Goal: Information Seeking & Learning: Find specific page/section

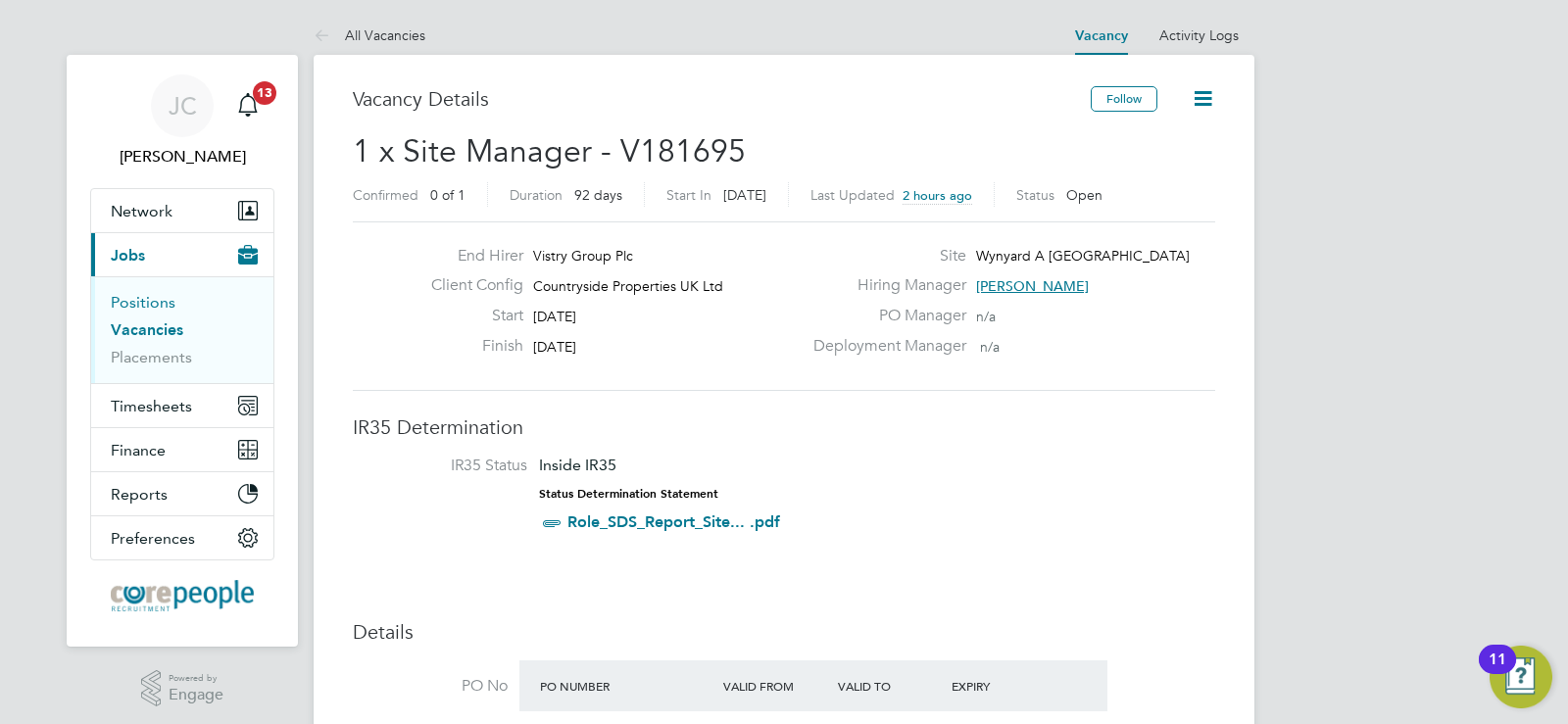
click at [118, 302] on link "Positions" at bounding box center [143, 302] width 65 height 19
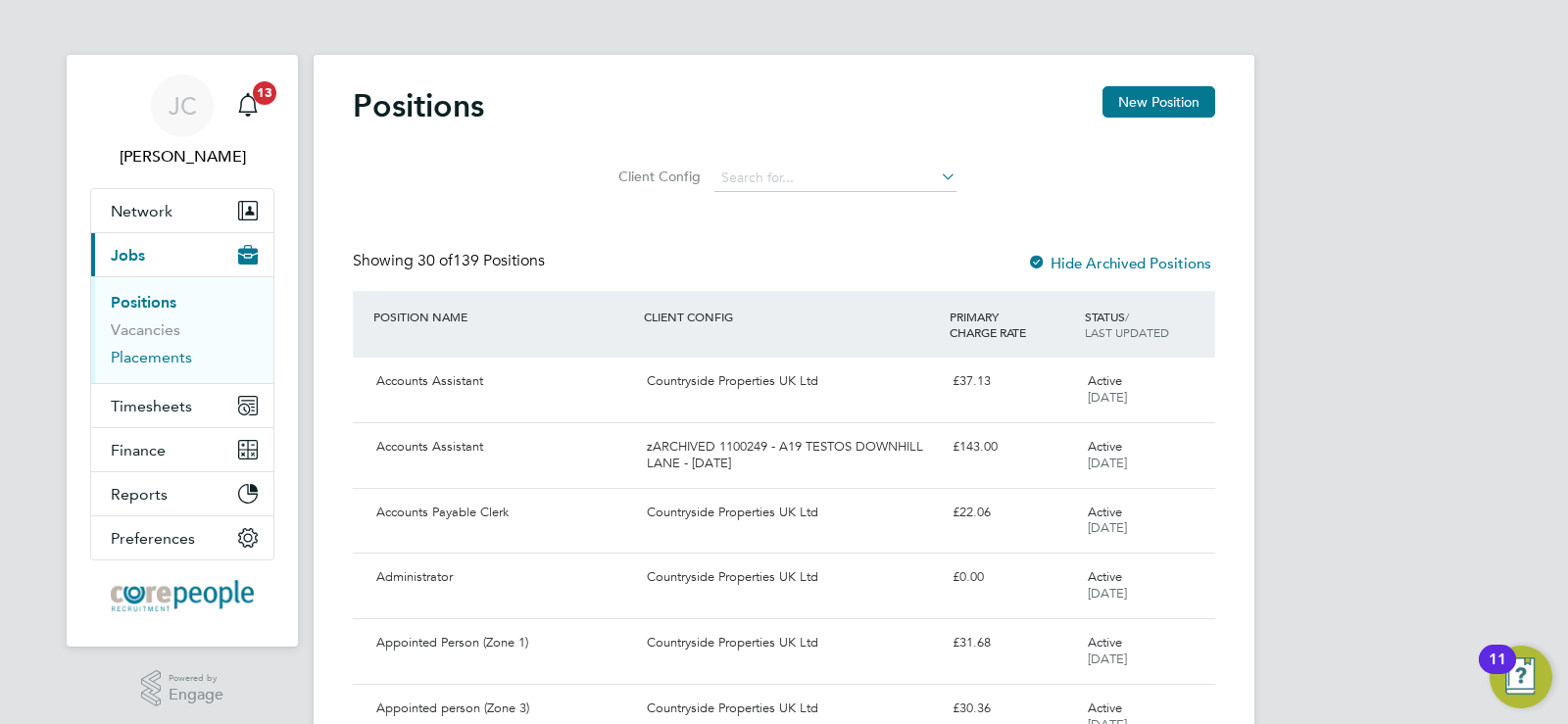
click at [146, 359] on link "Placements" at bounding box center [152, 357] width 82 height 19
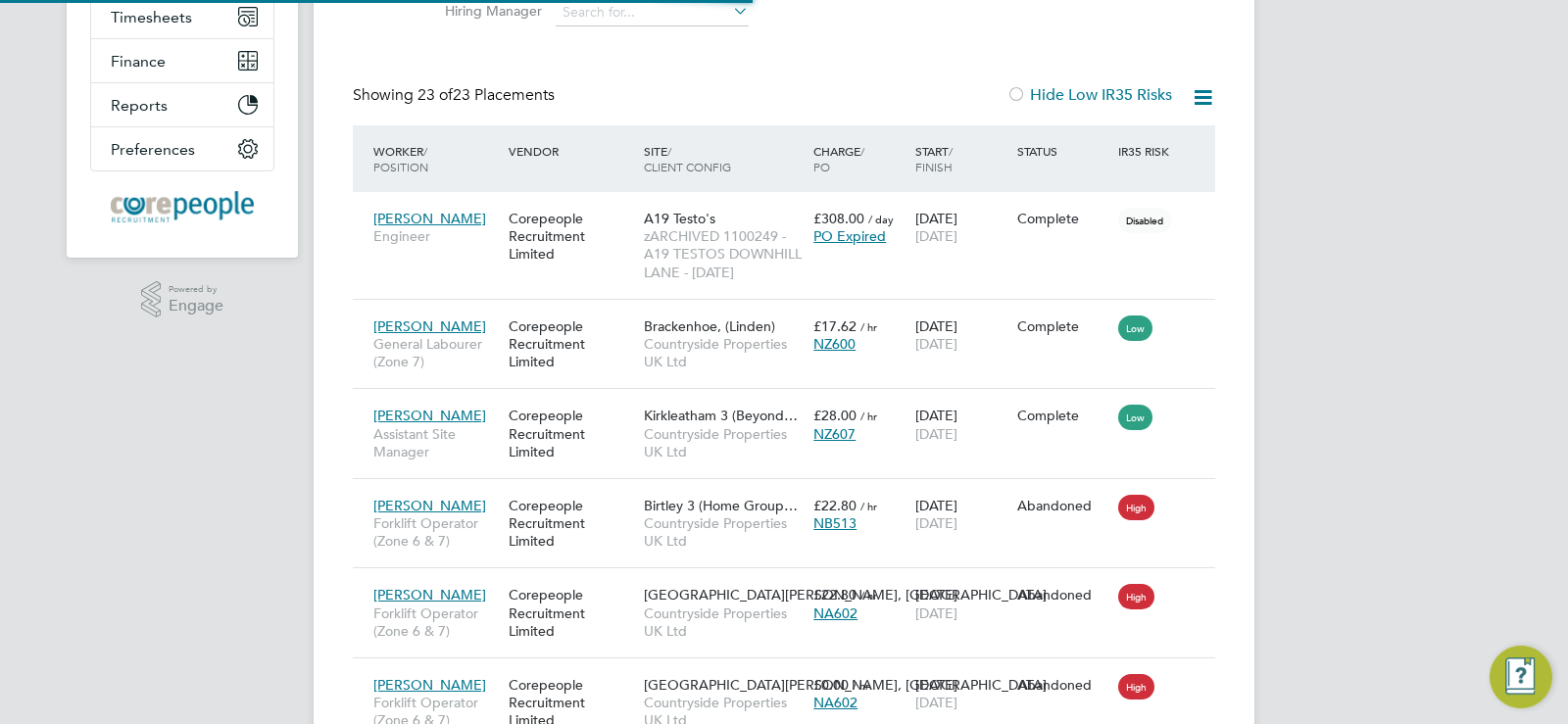
scroll to position [10, 10]
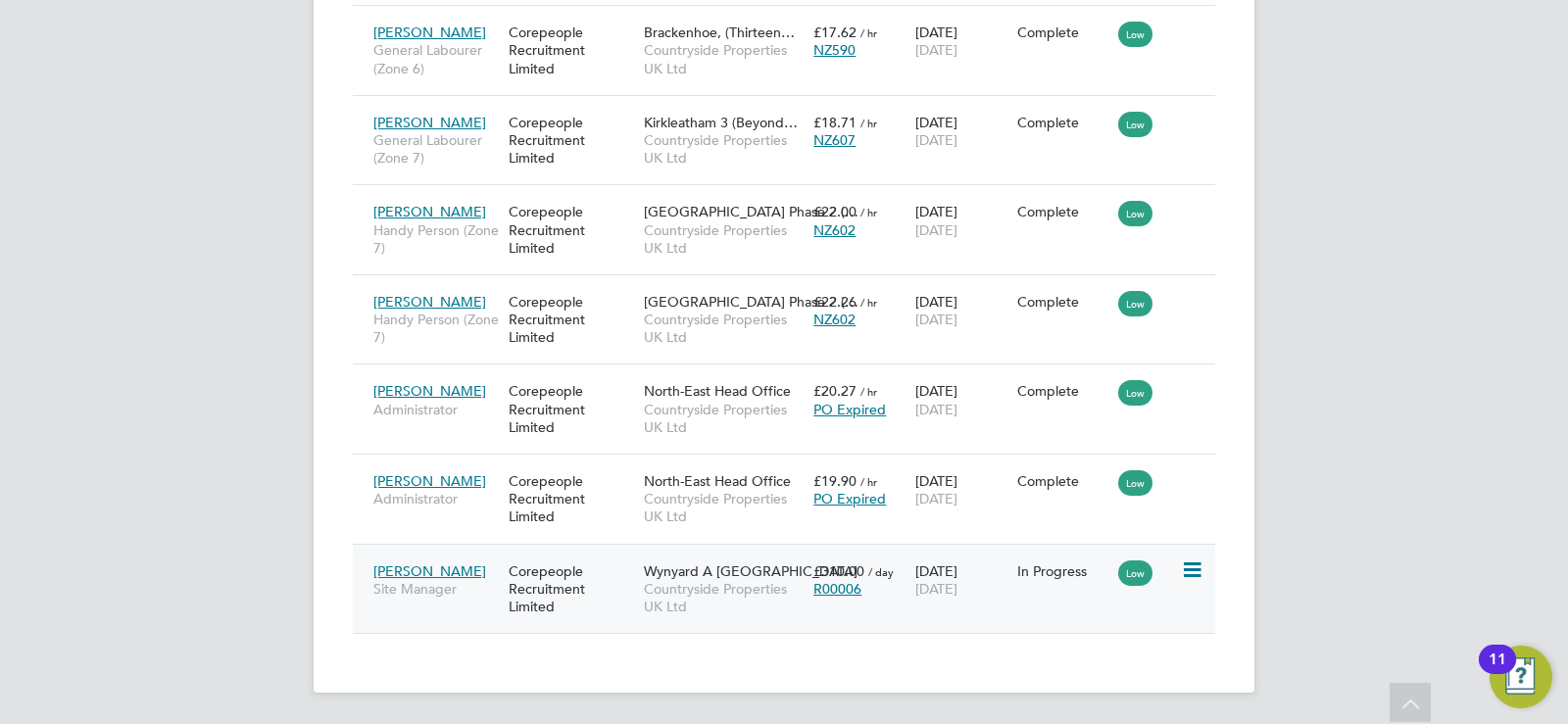
click at [844, 585] on span "R00006" at bounding box center [837, 589] width 48 height 18
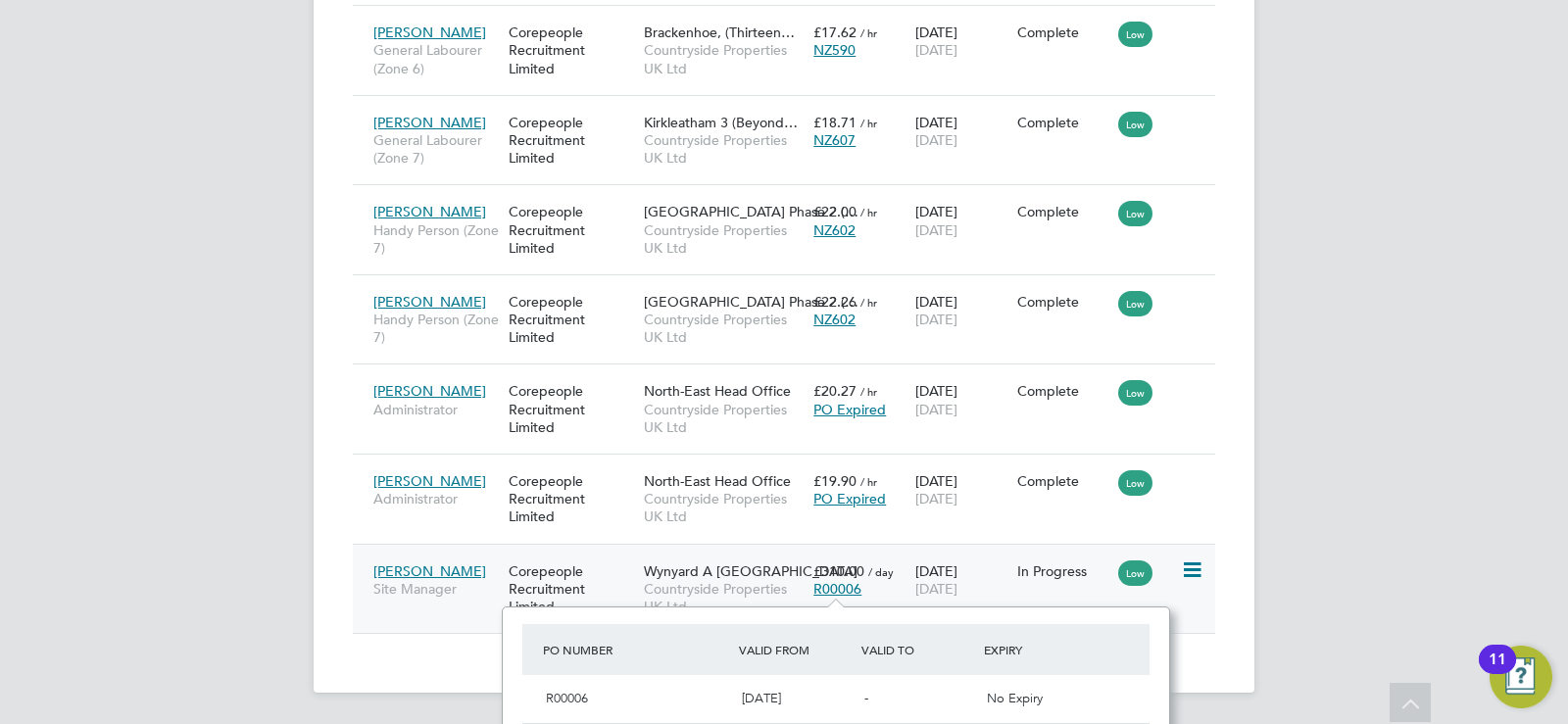
click at [1198, 570] on icon at bounding box center [1191, 570] width 20 height 24
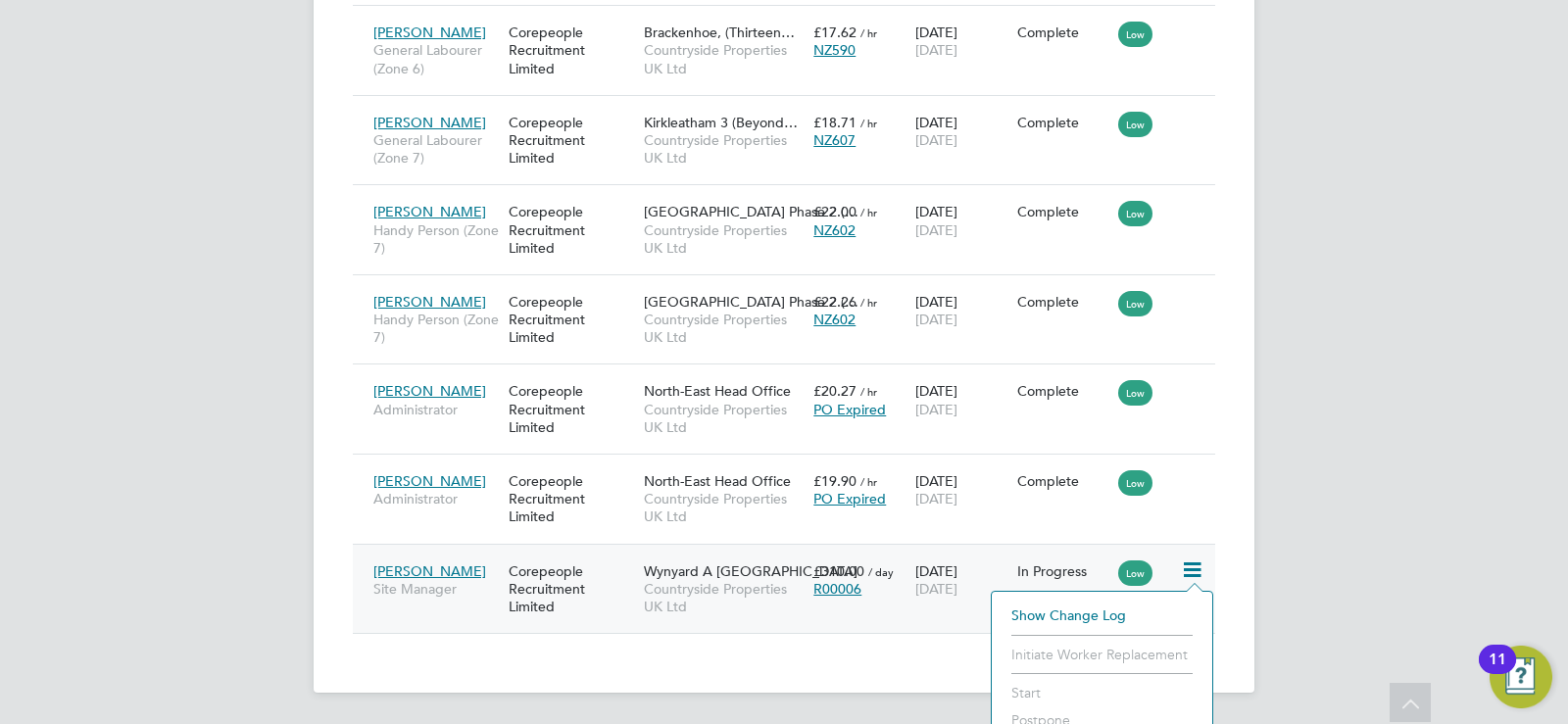
click at [408, 561] on div "David Gray Site Manager" at bounding box center [436, 579] width 136 height 55
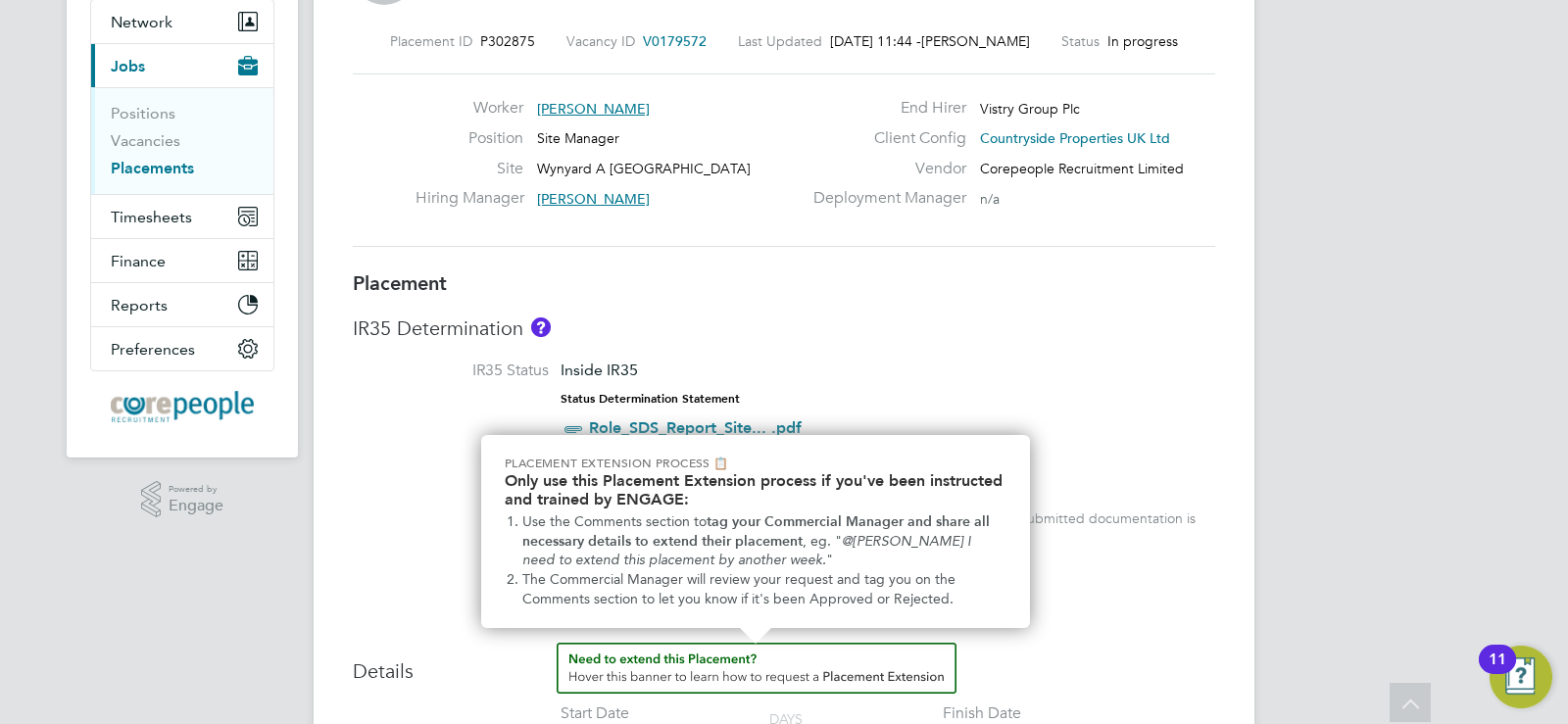
scroll to position [91, 0]
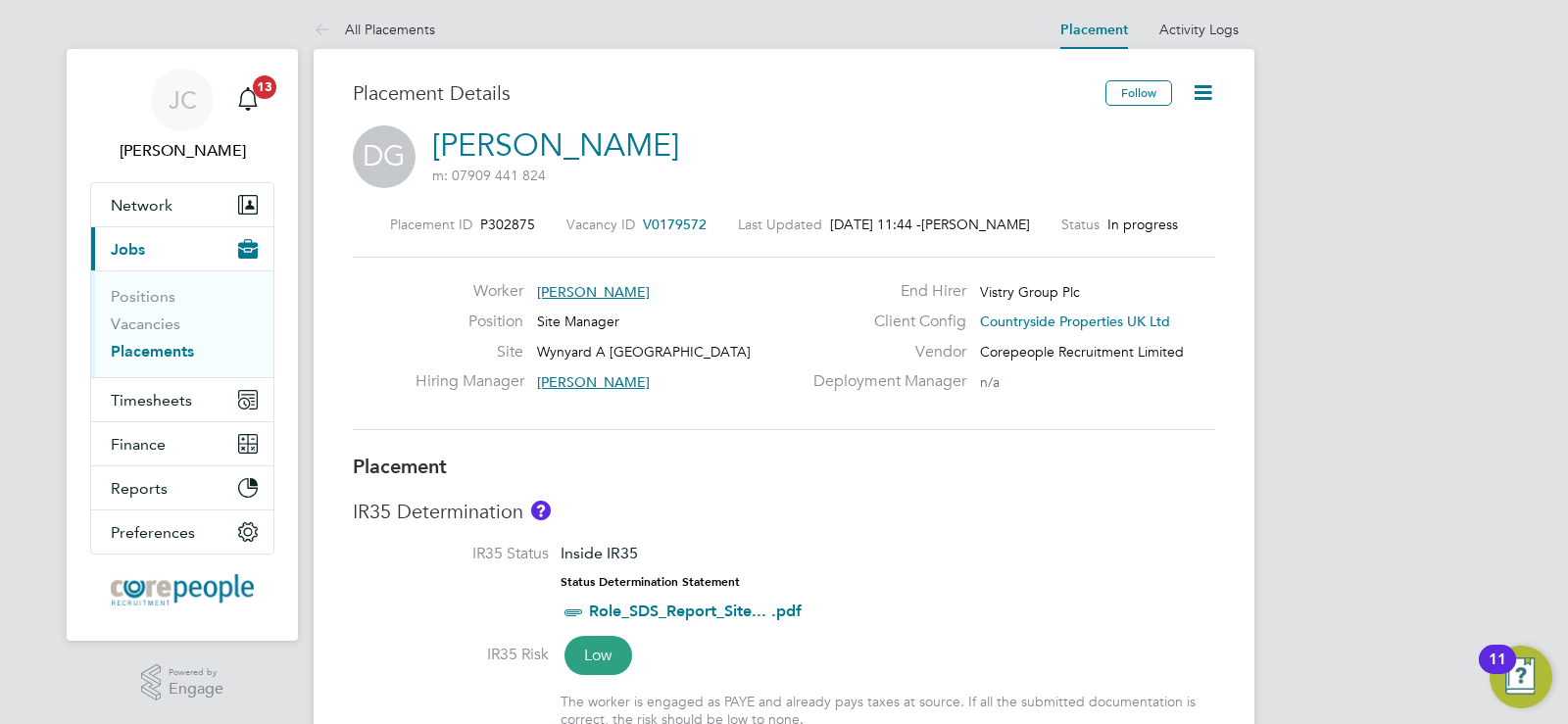
click at [575, 286] on span "David Gray" at bounding box center [592, 292] width 113 height 18
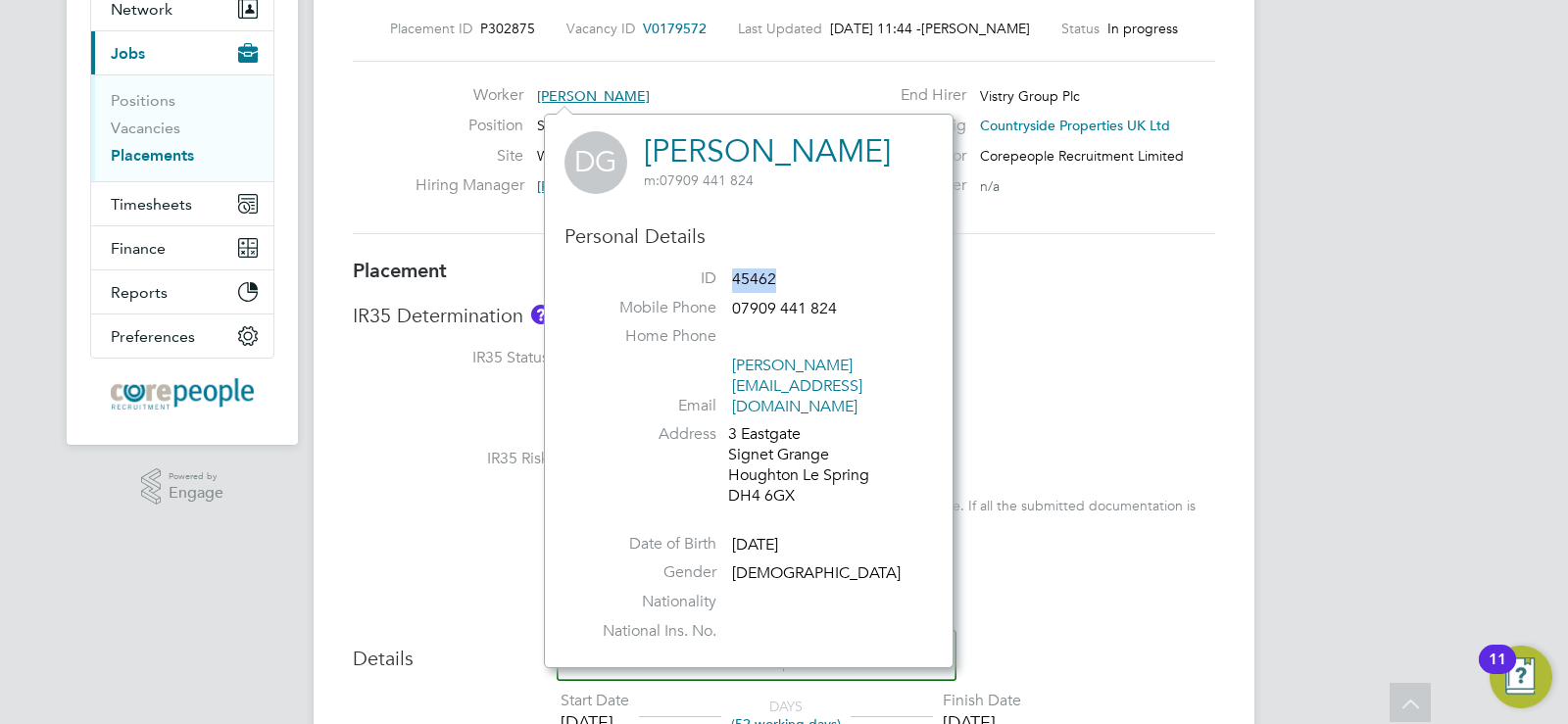
drag, startPoint x: 772, startPoint y: 276, endPoint x: 735, endPoint y: 279, distance: 37.1
click at [735, 279] on span "45462" at bounding box center [754, 279] width 44 height 20
click at [1099, 247] on div "Placement ID P302875 Vacancy ID V0179572 Last Updated 02 Oct 2025, 11:44 - Tyle…" at bounding box center [784, 127] width 862 height 262
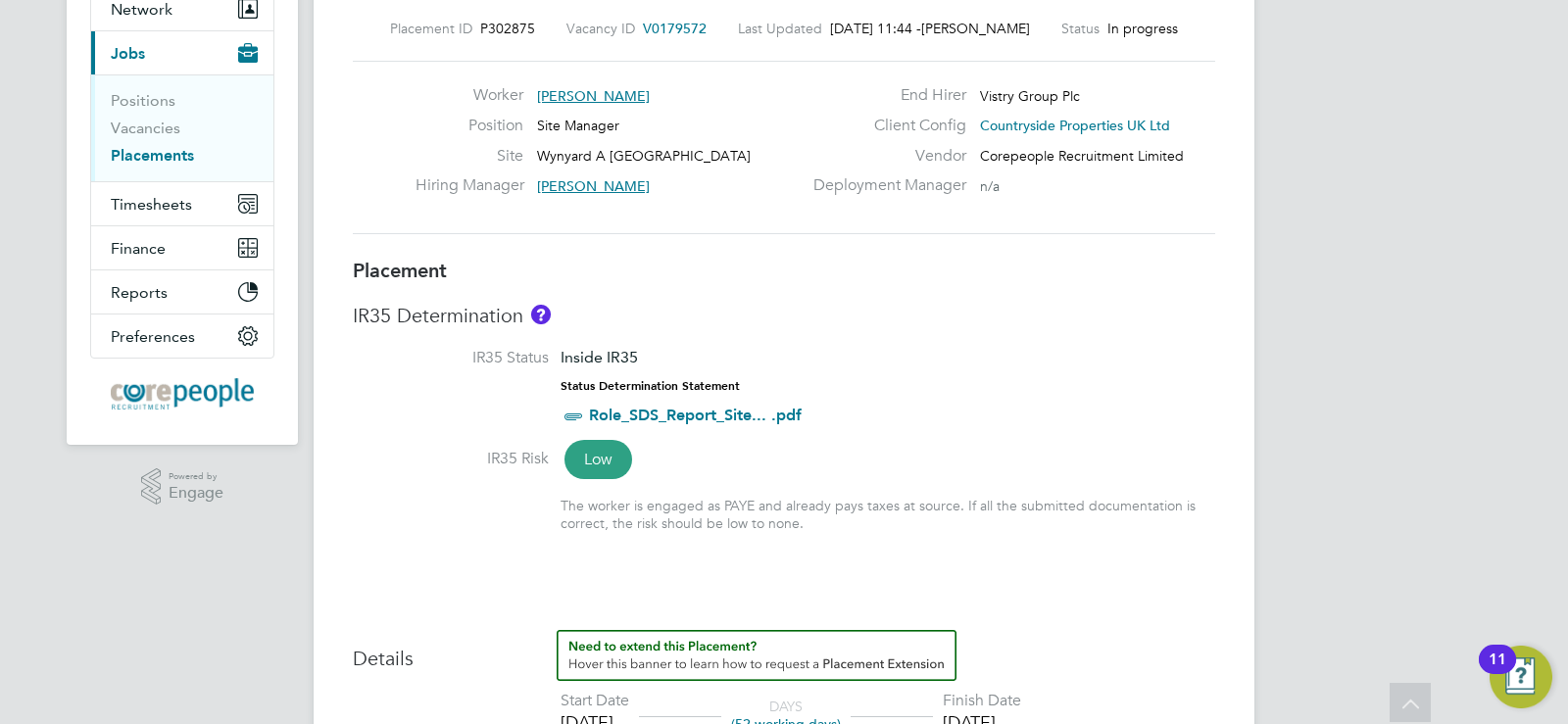
click at [167, 157] on link "Placements" at bounding box center [152, 155] width 83 height 19
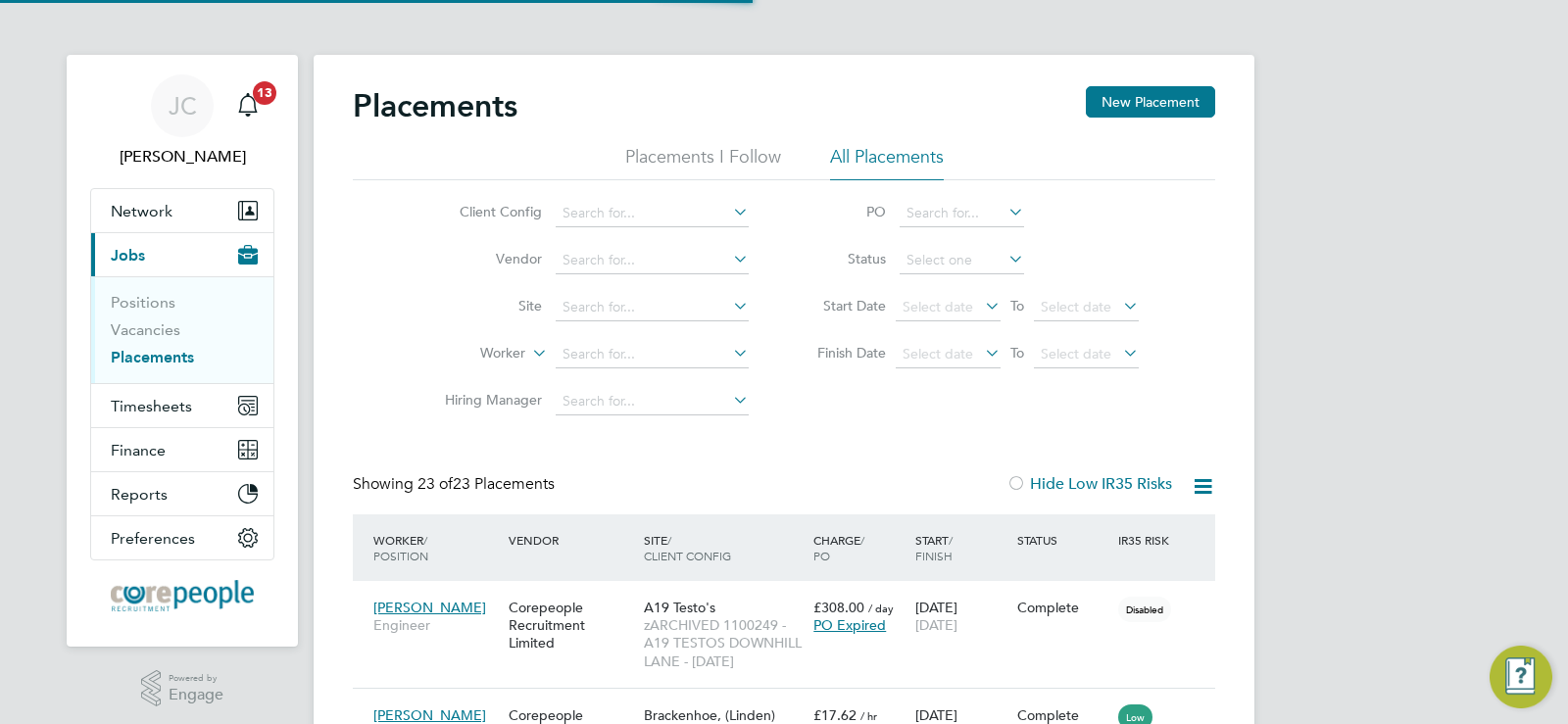
scroll to position [10, 10]
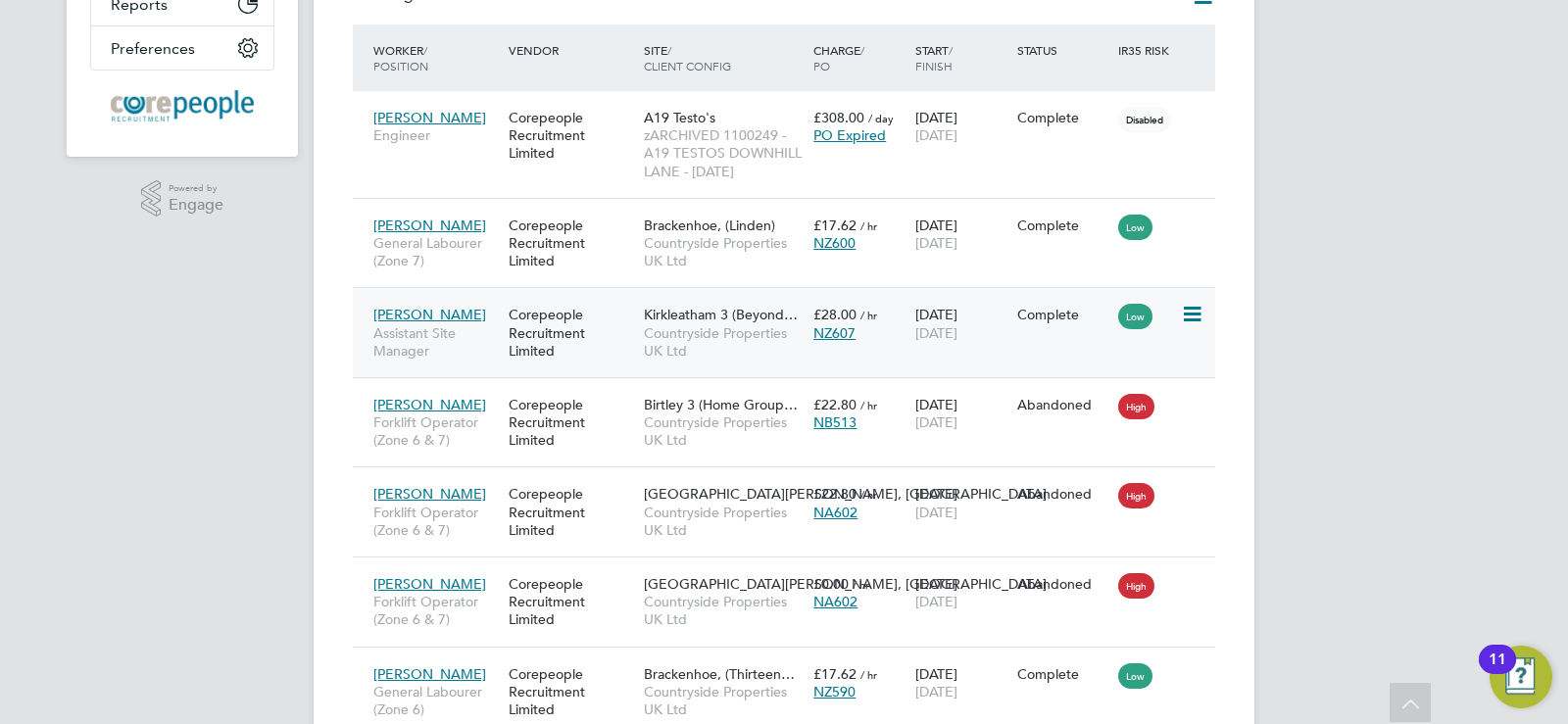
click at [412, 313] on span "Terry Johnson" at bounding box center [429, 314] width 113 height 18
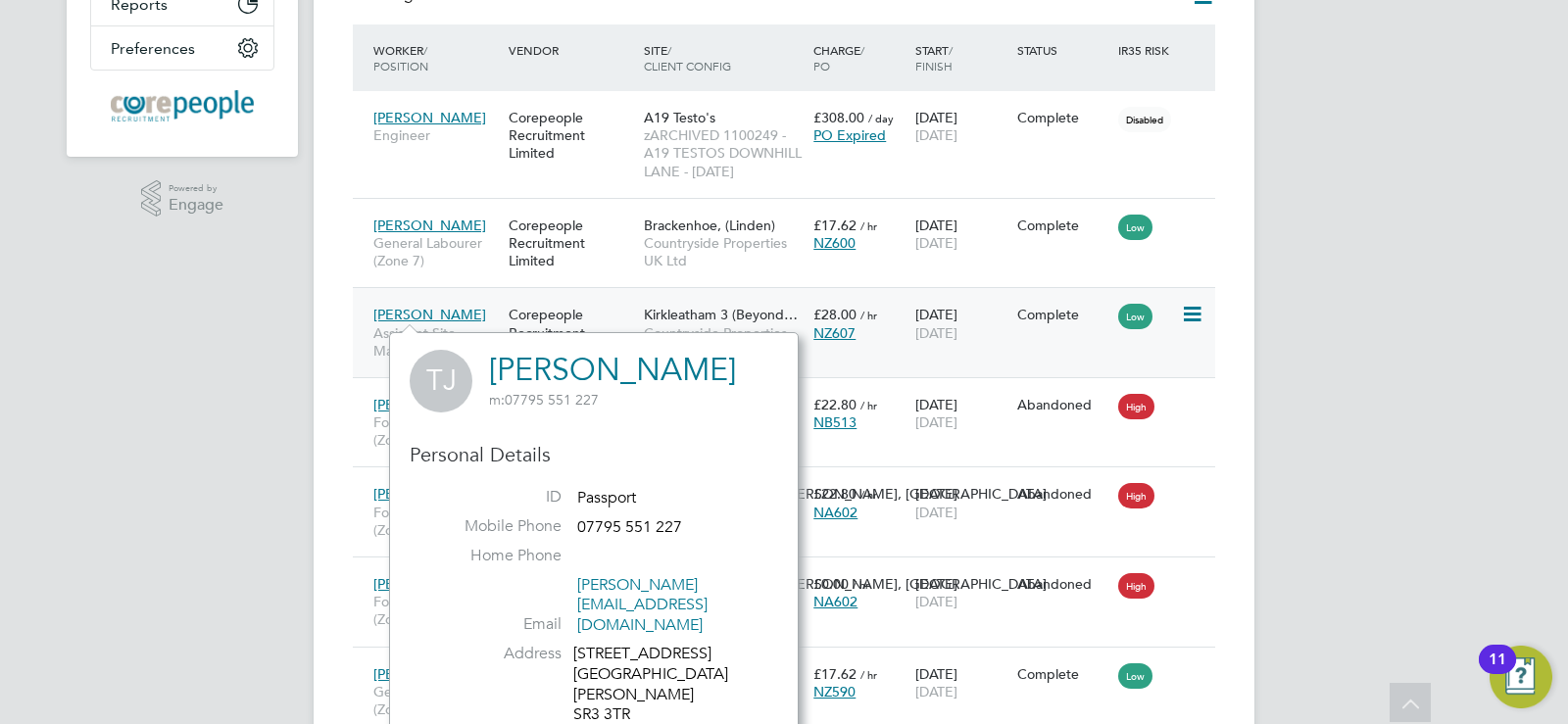
click at [1186, 307] on icon at bounding box center [1191, 315] width 20 height 24
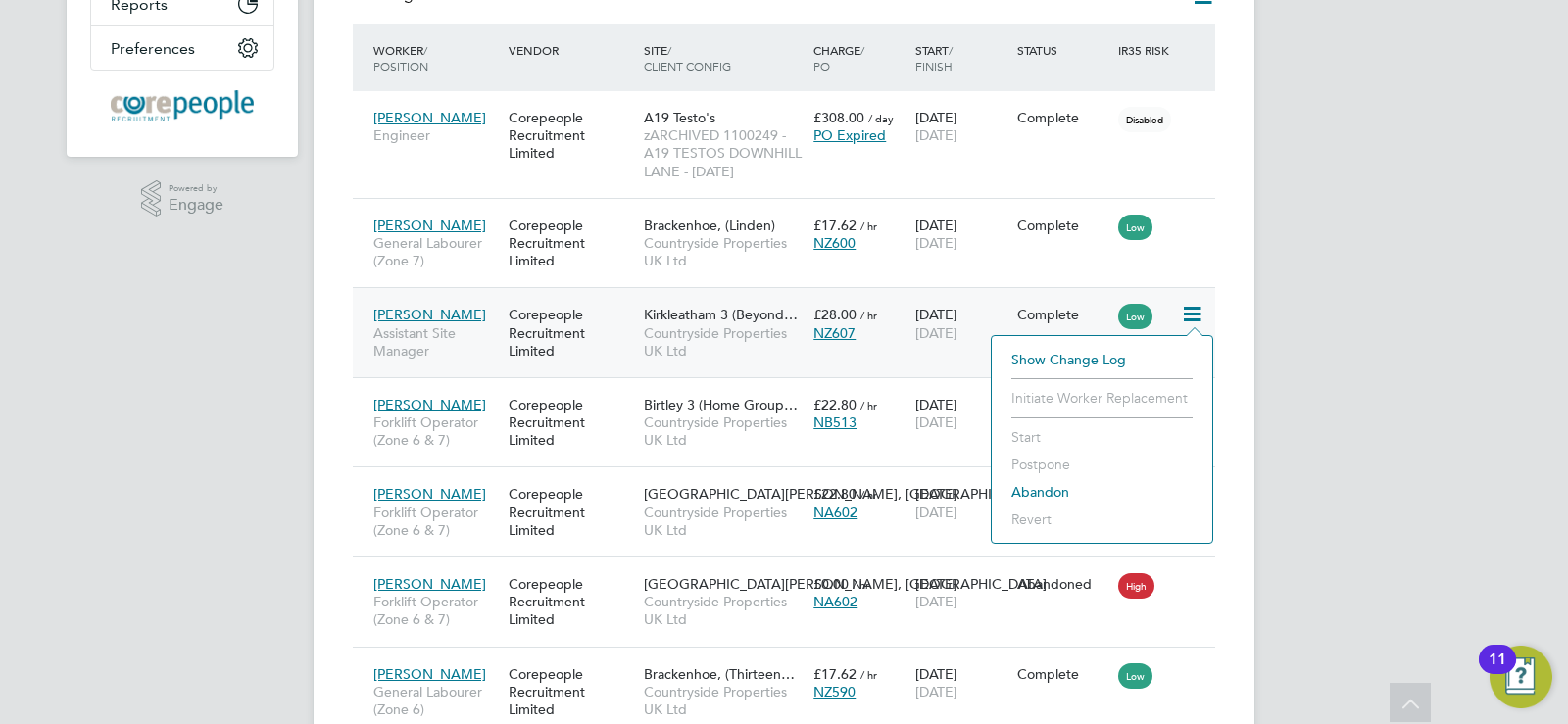
click at [428, 307] on span "Terry Johnson" at bounding box center [429, 314] width 113 height 18
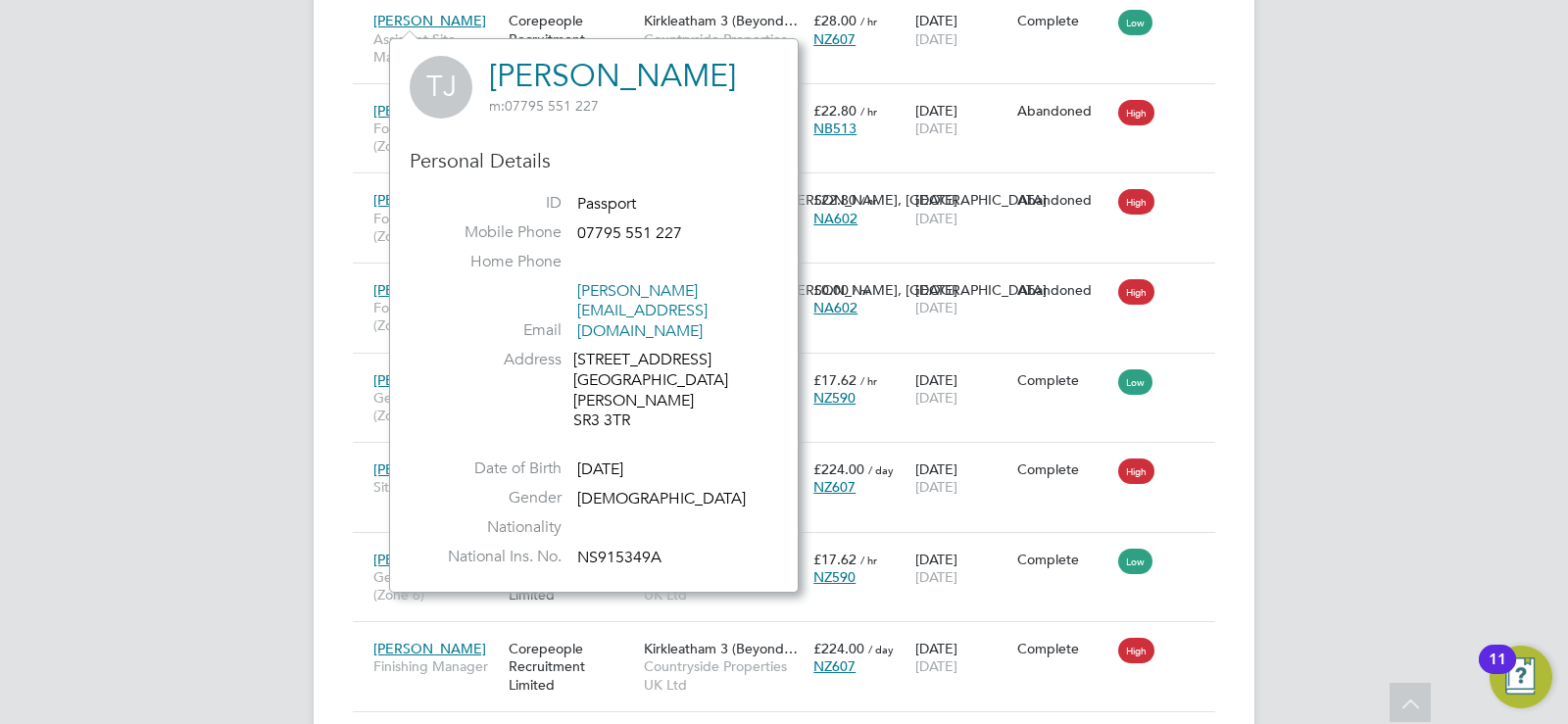
click at [1241, 156] on div "Placements New Placement Placements I Follow All Placements Client Config Vendo…" at bounding box center [783, 603] width 941 height 2666
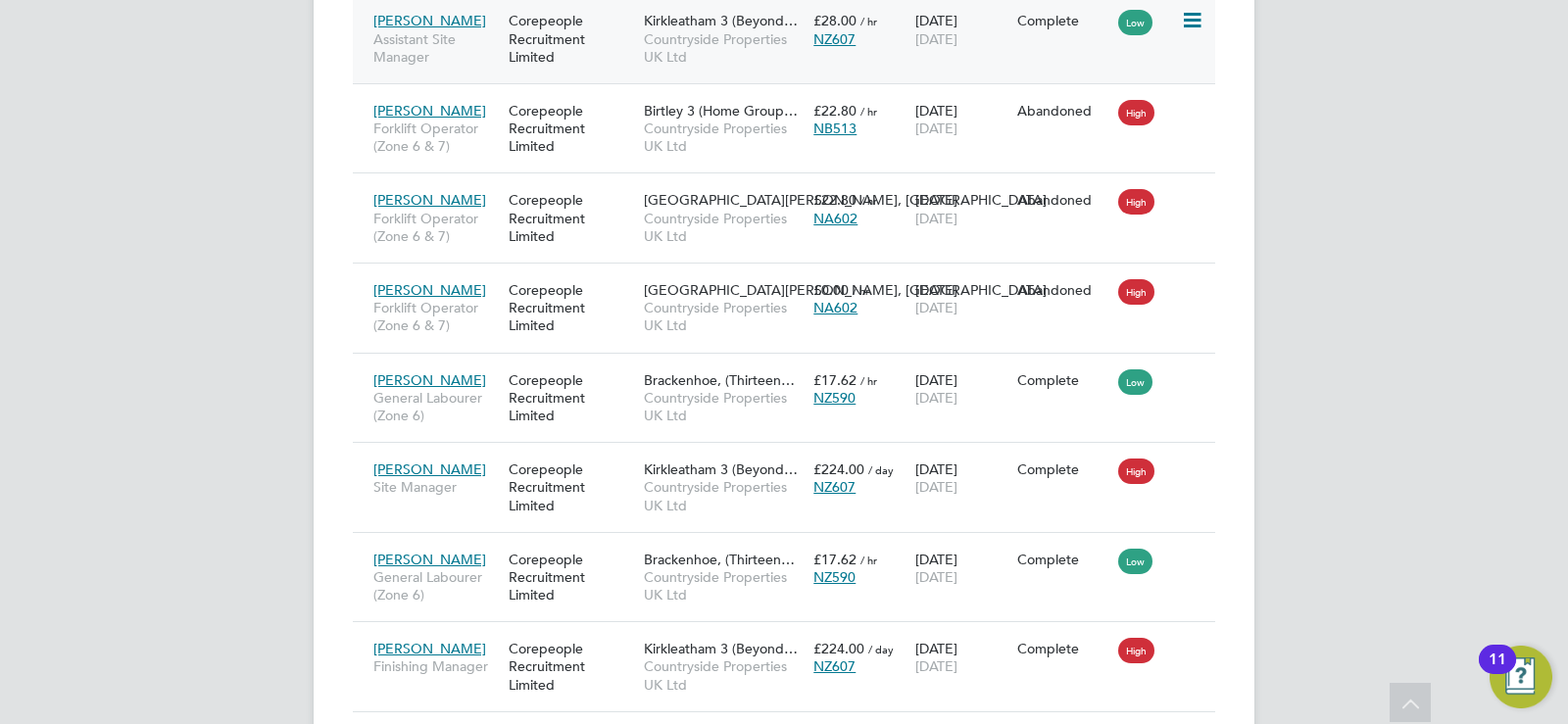
click at [855, 40] on span "NZ607" at bounding box center [834, 39] width 42 height 18
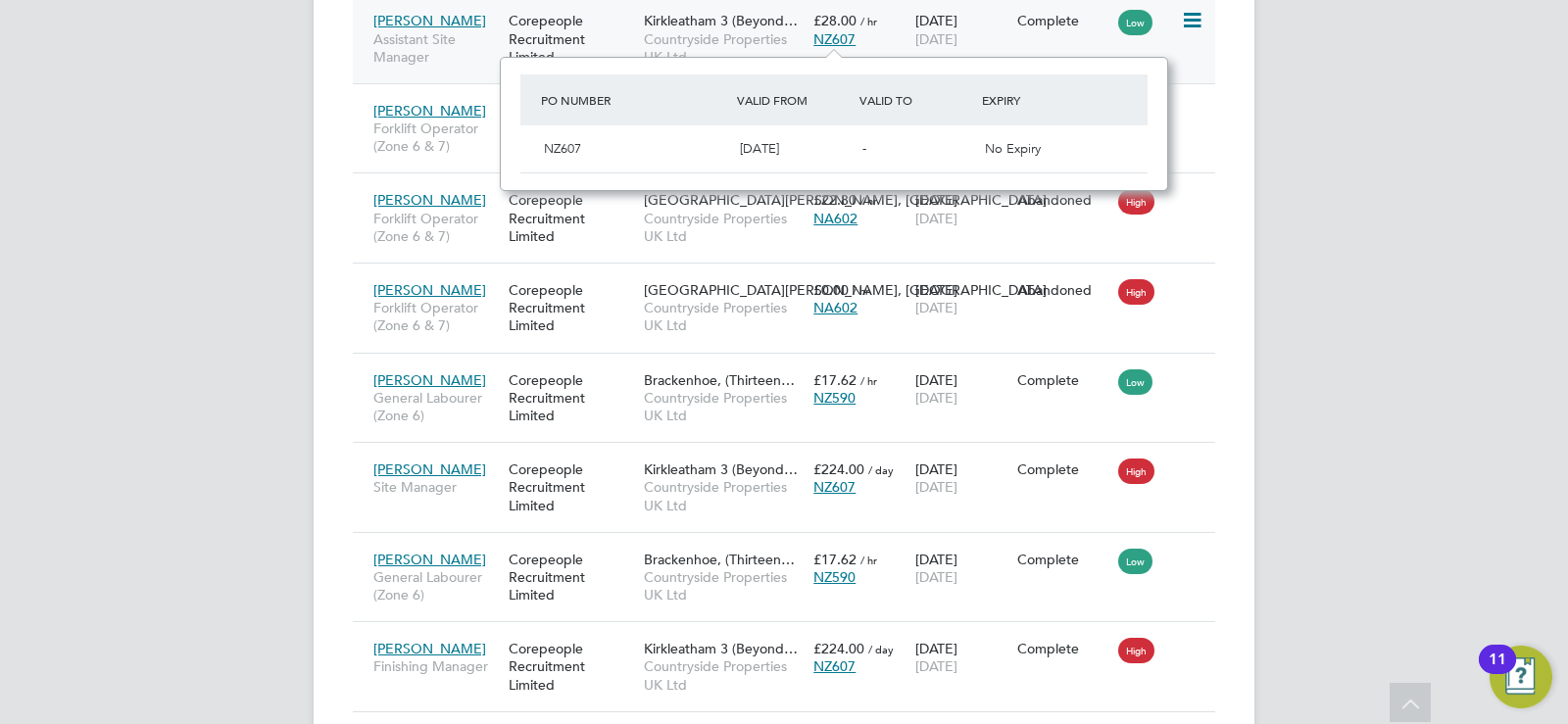
click at [1188, 20] on icon at bounding box center [1191, 21] width 20 height 24
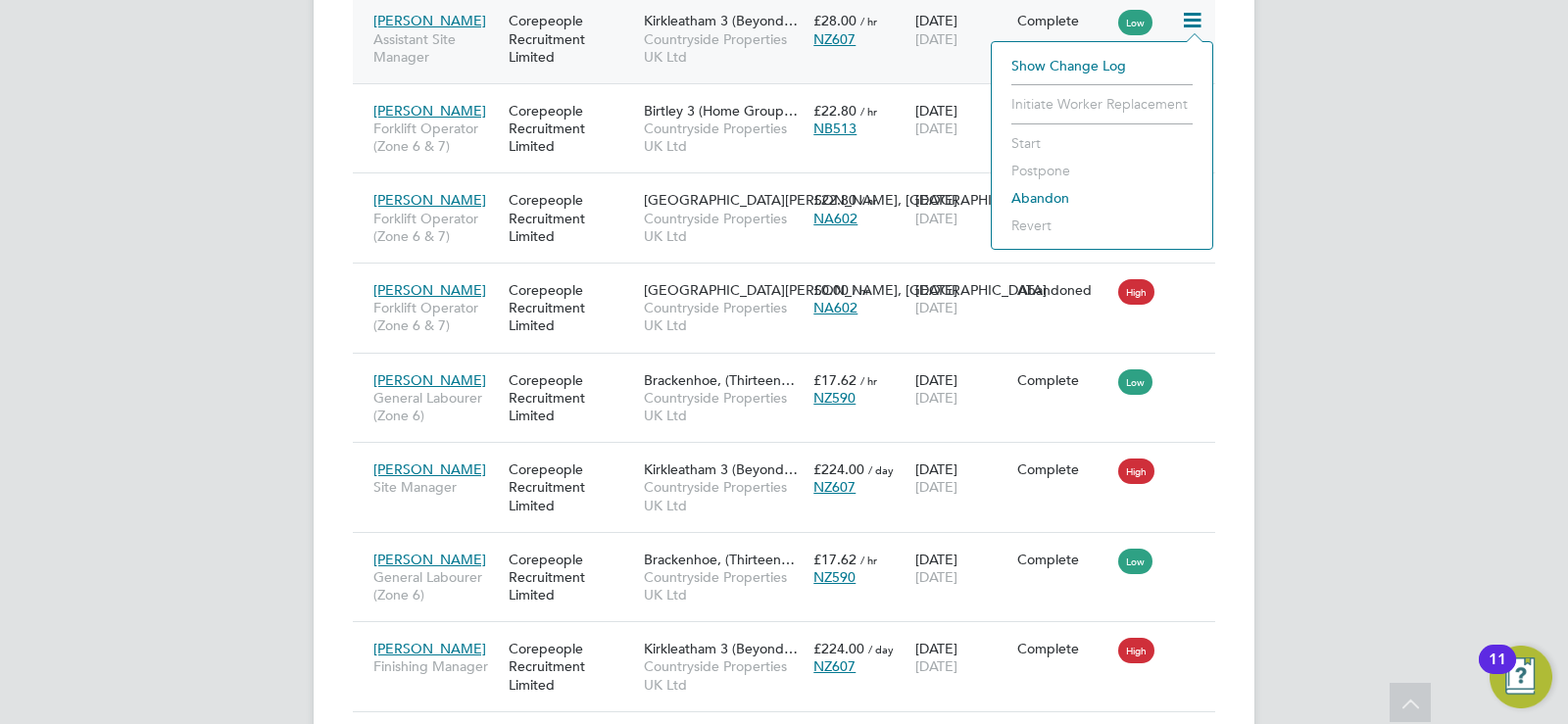
click at [1400, 86] on div "JC Joseph Cowling Notifications 13 Applications: Network Team Members Businesse…" at bounding box center [784, 591] width 1568 height 2751
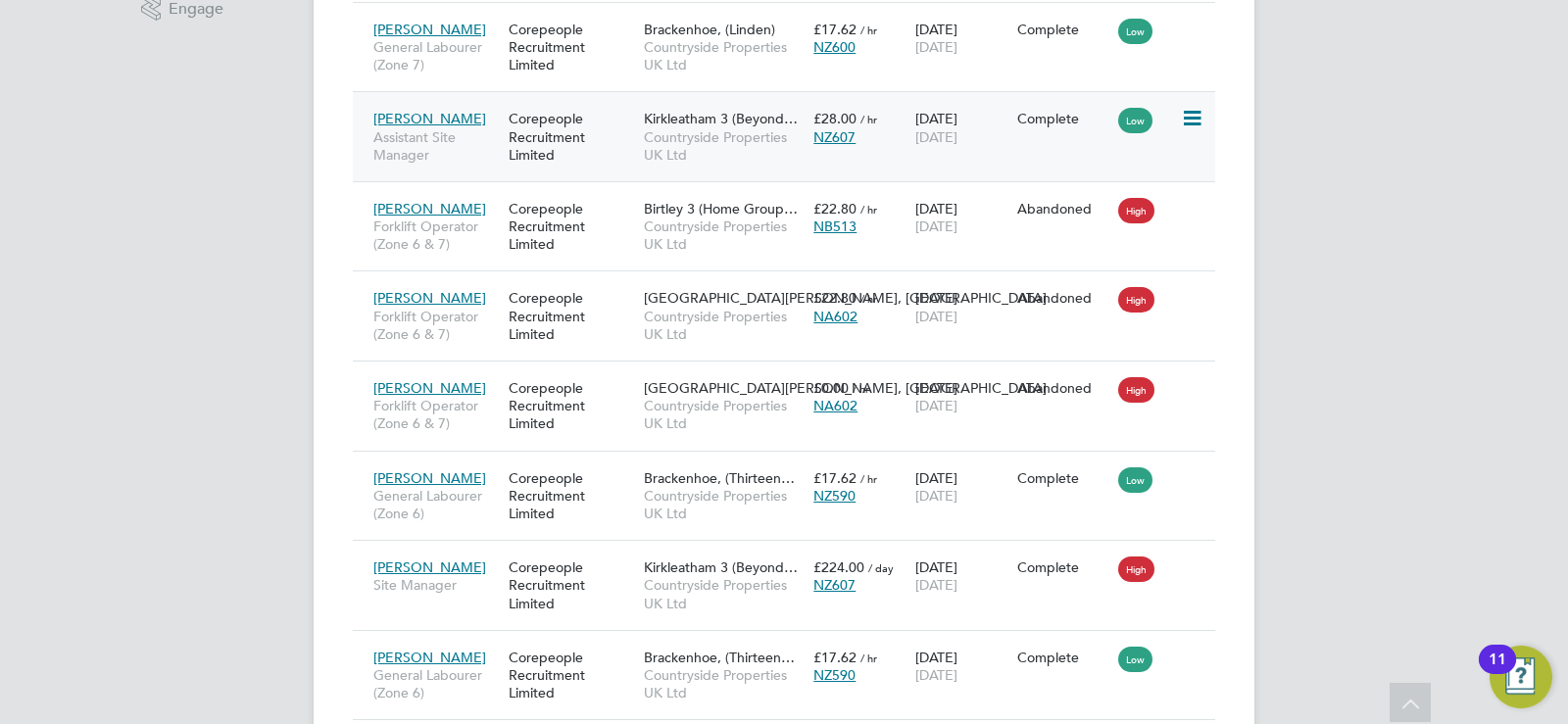
click at [435, 124] on span "Terry Johnson" at bounding box center [429, 119] width 113 height 18
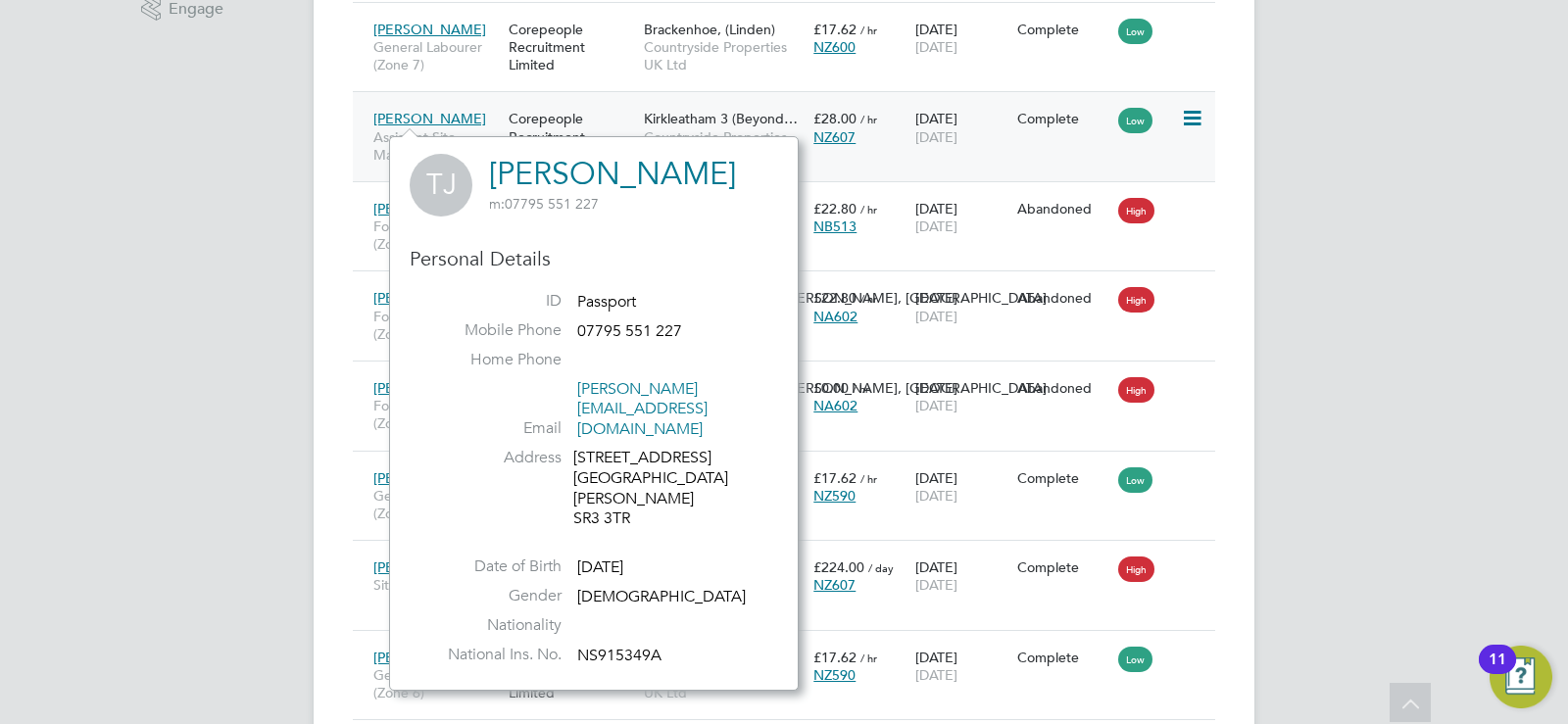
click at [840, 136] on span "NZ607" at bounding box center [834, 138] width 42 height 18
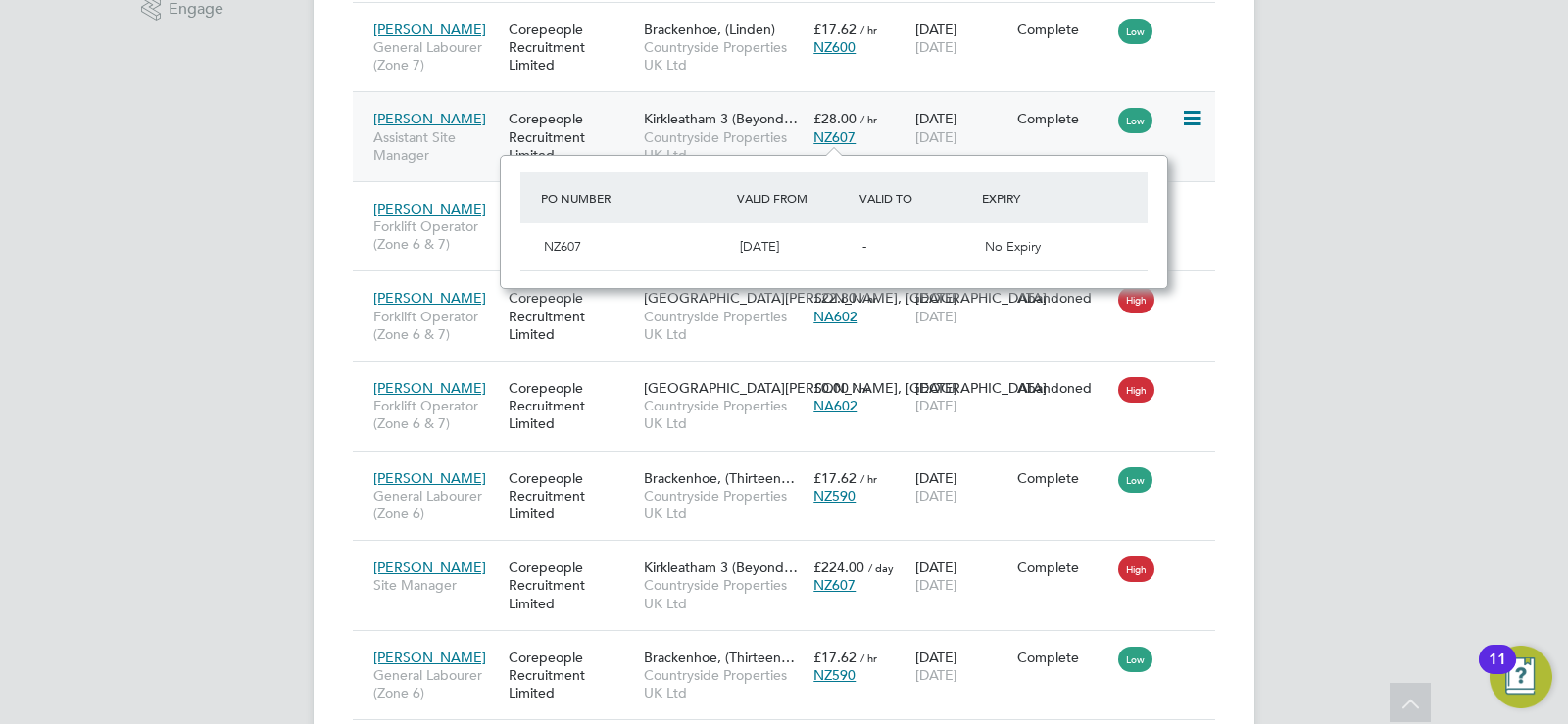
click at [456, 121] on span "Terry Johnson" at bounding box center [429, 119] width 113 height 18
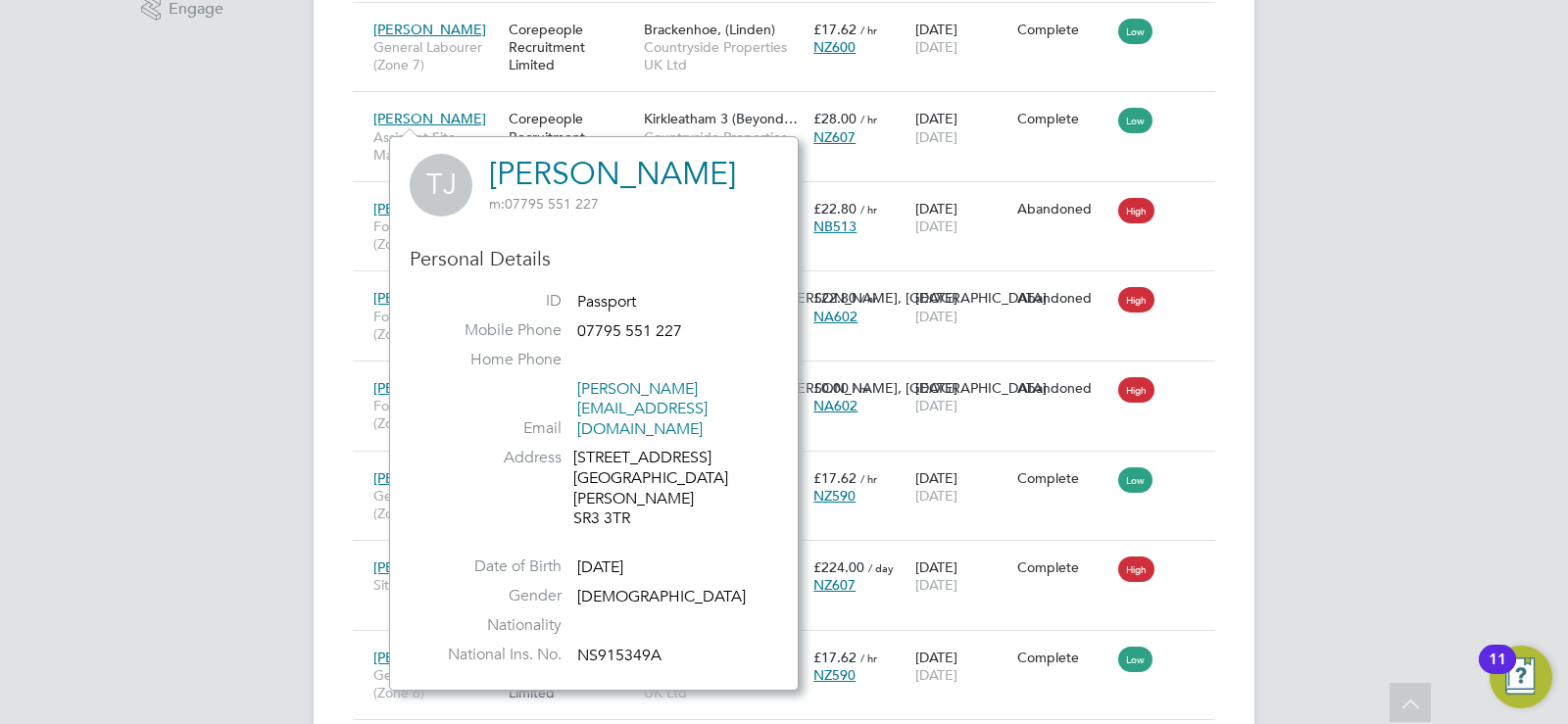
click at [218, 342] on div "JC Joseph Cowling Notifications 13 Applications: Network Team Members Businesse…" at bounding box center [784, 689] width 1568 height 2751
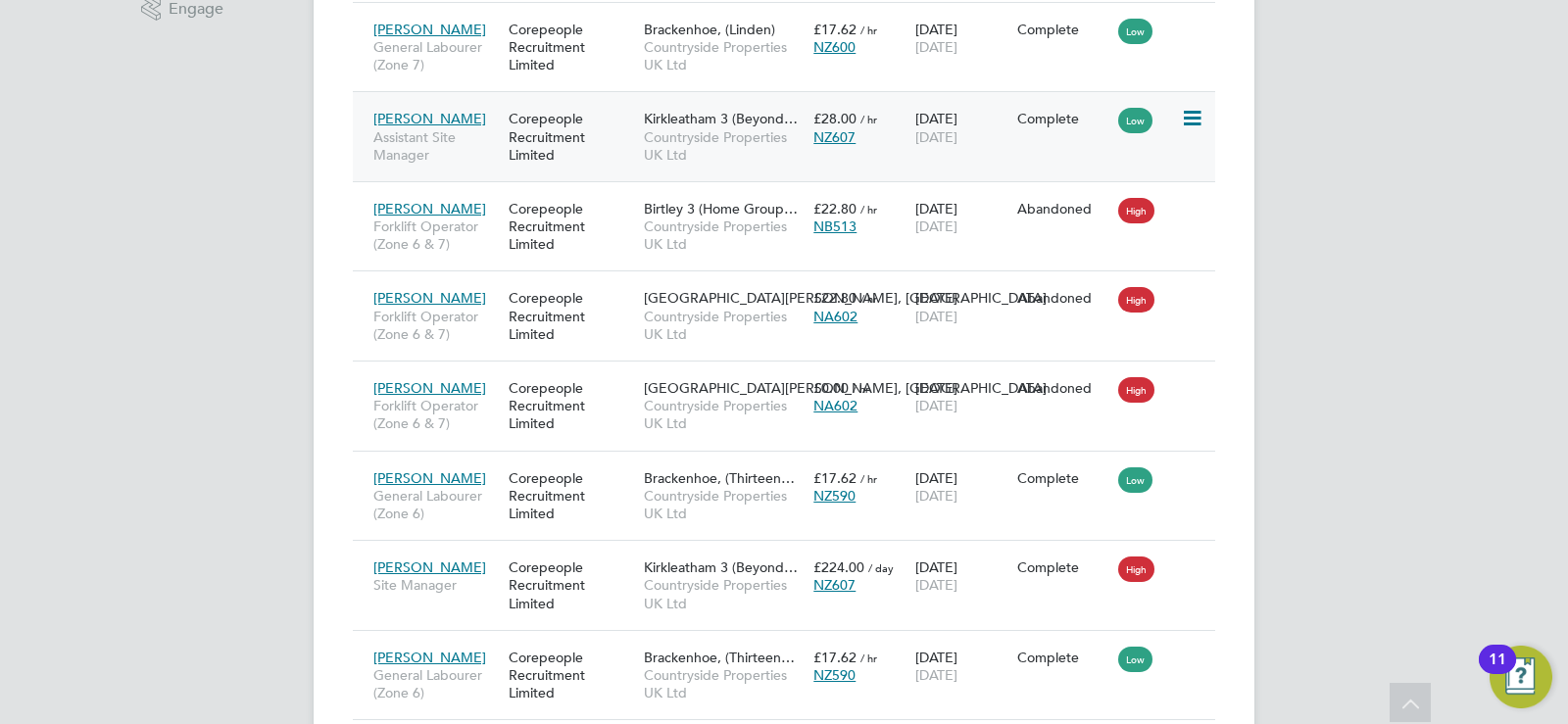
click at [418, 114] on span "Terry Johnson" at bounding box center [429, 119] width 113 height 18
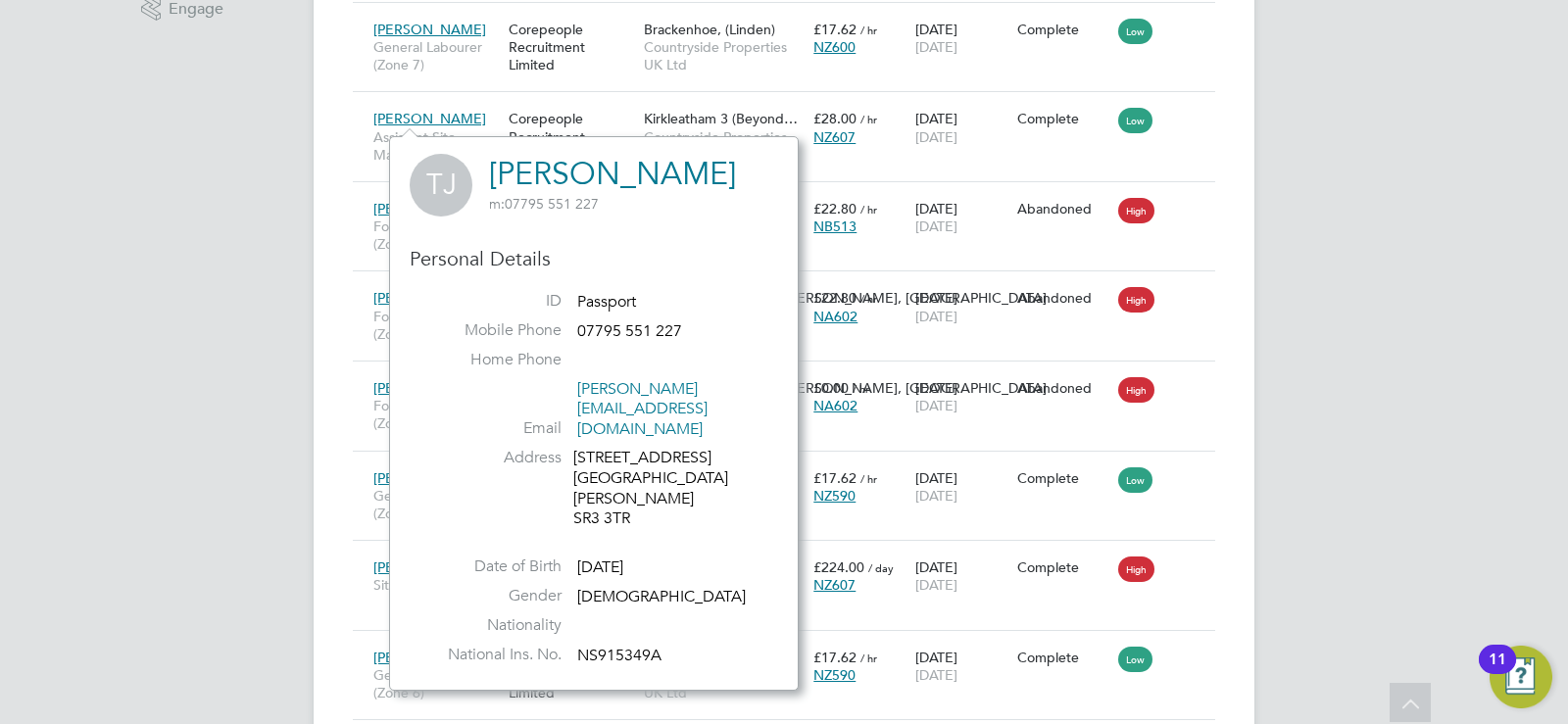
click at [540, 173] on link "Terry Johnson" at bounding box center [612, 174] width 247 height 38
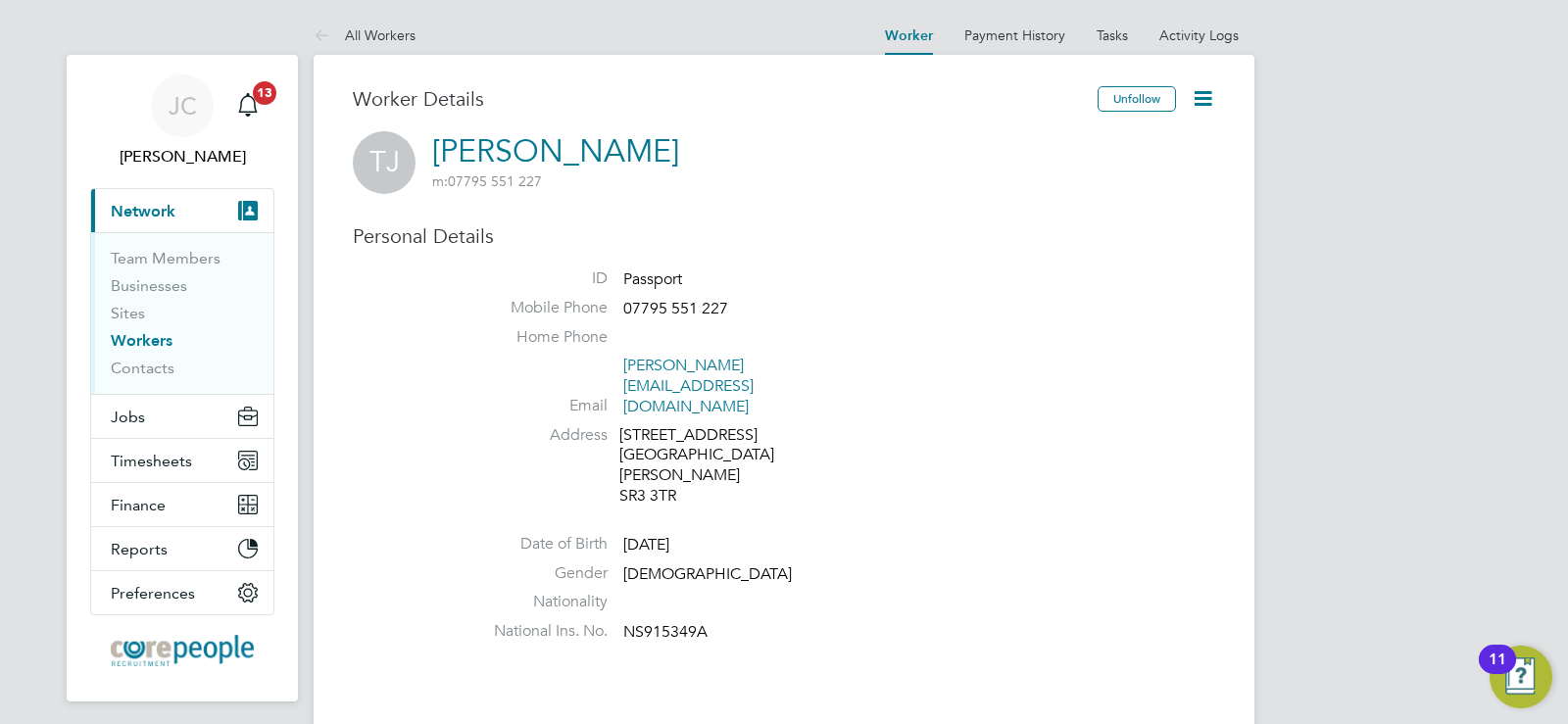
click at [142, 332] on link "Workers" at bounding box center [142, 340] width 62 height 19
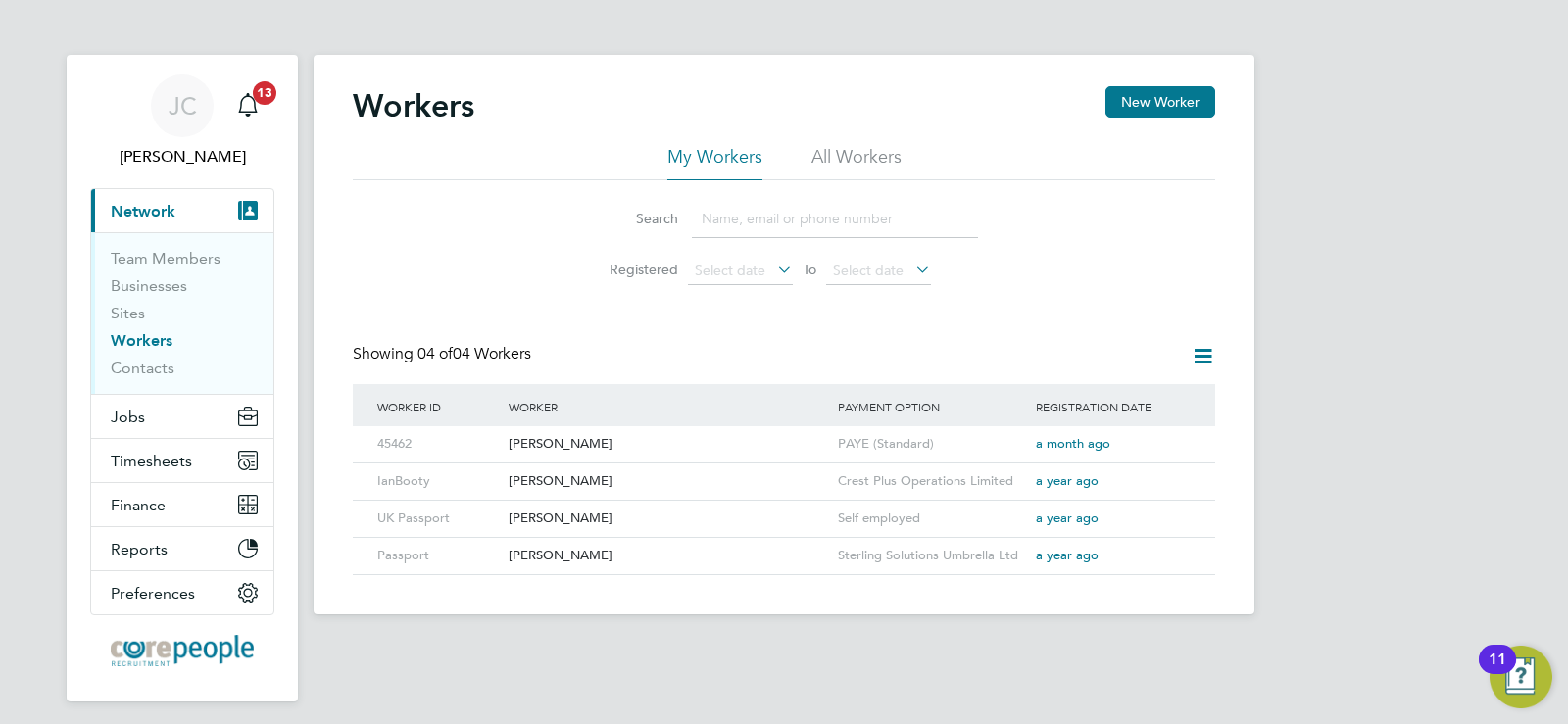
click at [771, 224] on input at bounding box center [834, 218] width 286 height 38
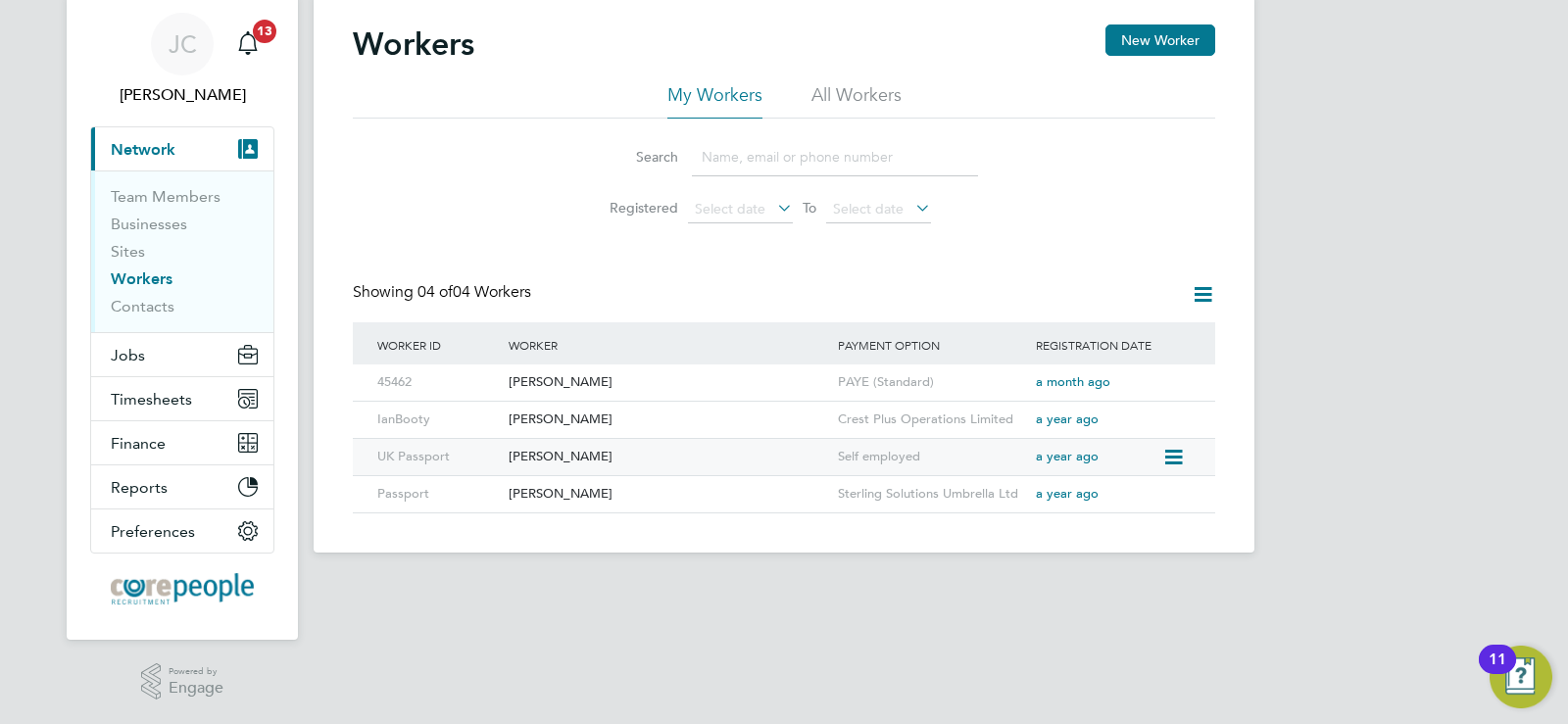
click at [545, 453] on div "[PERSON_NAME]" at bounding box center [668, 457] width 329 height 36
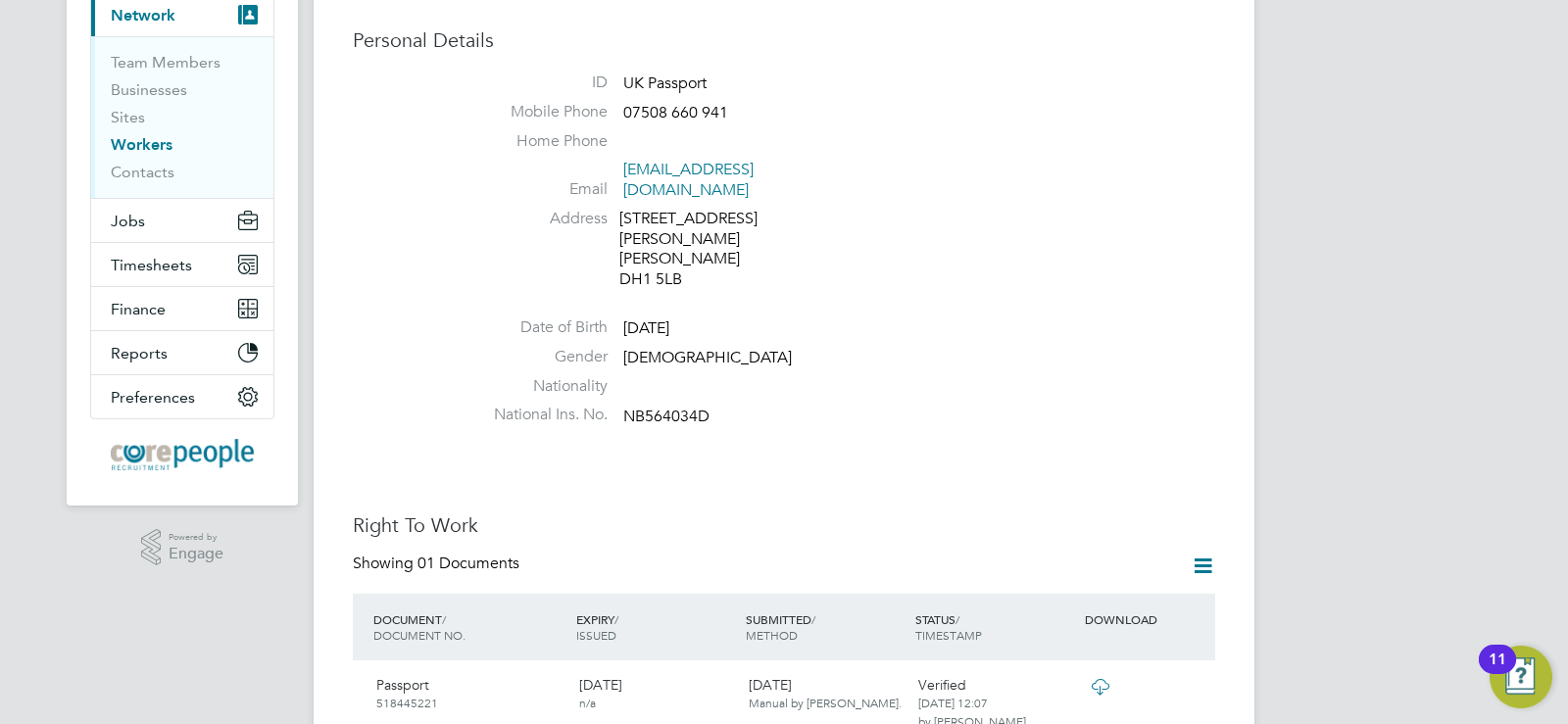
scroll to position [490, 0]
